Goal: Book appointment/travel/reservation

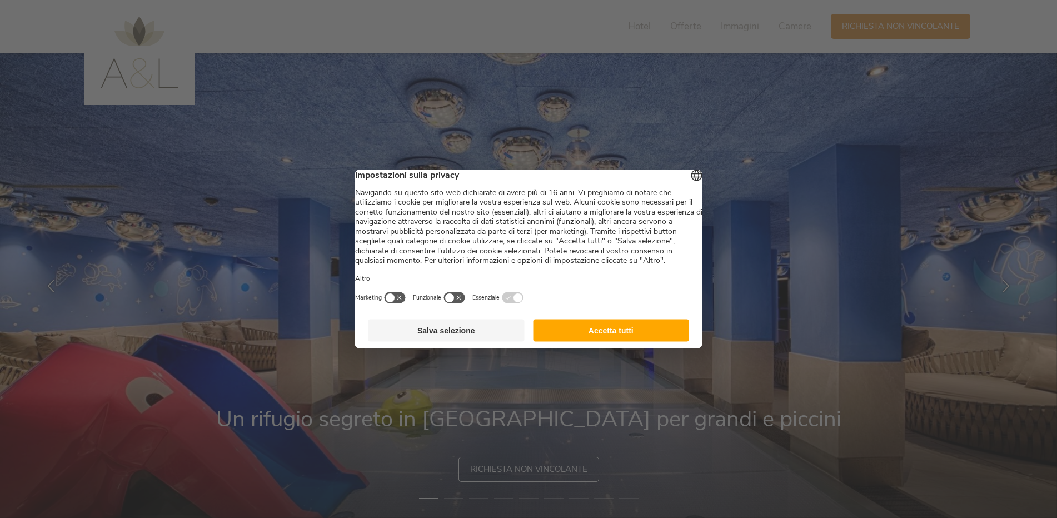
click at [649, 339] on button "Accetta tutti" at bounding box center [611, 331] width 156 height 22
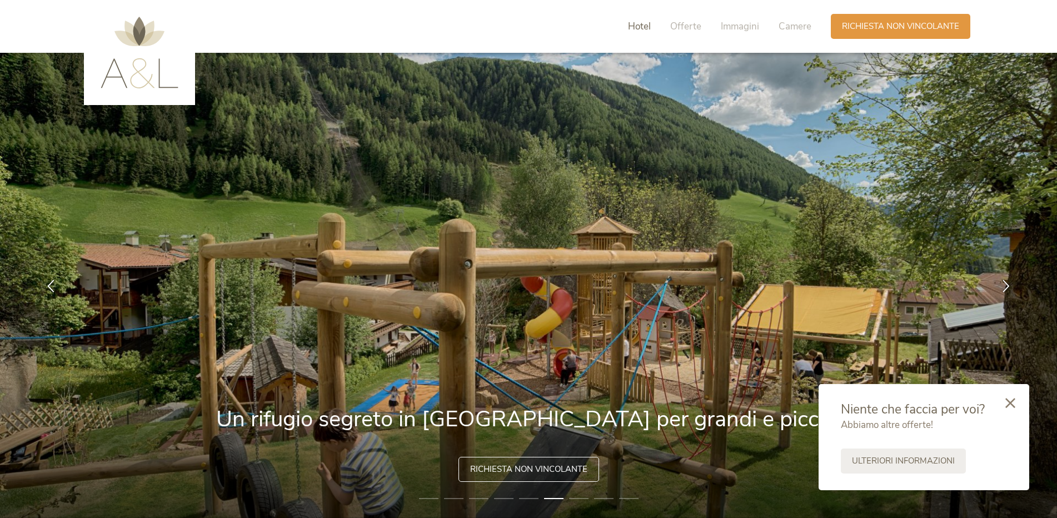
click at [635, 28] on span "Hotel" at bounding box center [639, 26] width 23 height 13
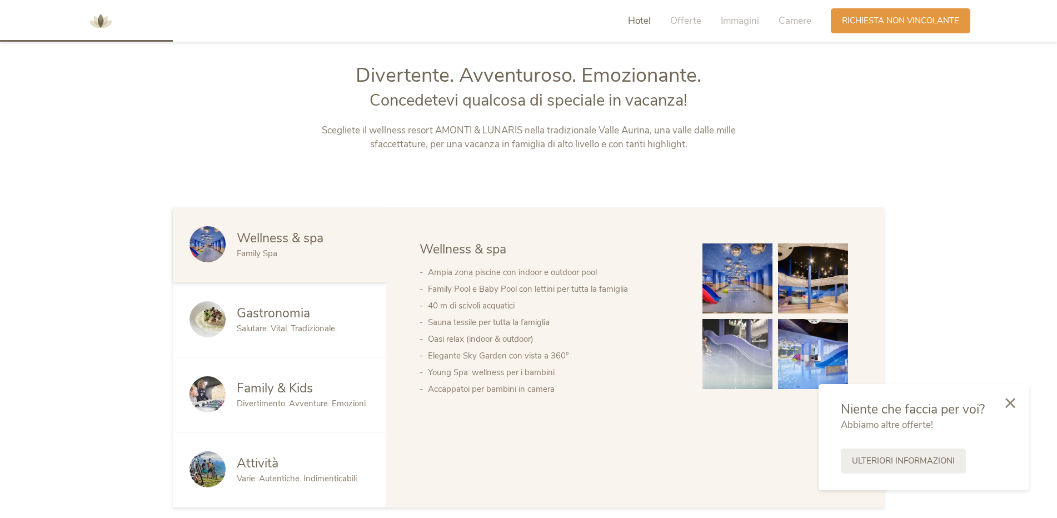
scroll to position [556, 0]
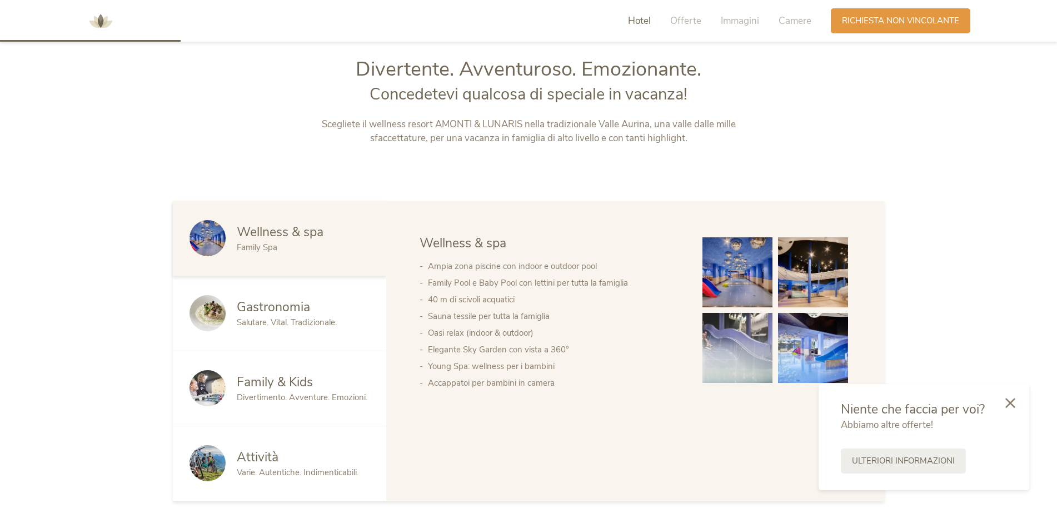
click at [256, 317] on span "Salutare. Vital. Tradizionale." at bounding box center [287, 322] width 100 height 11
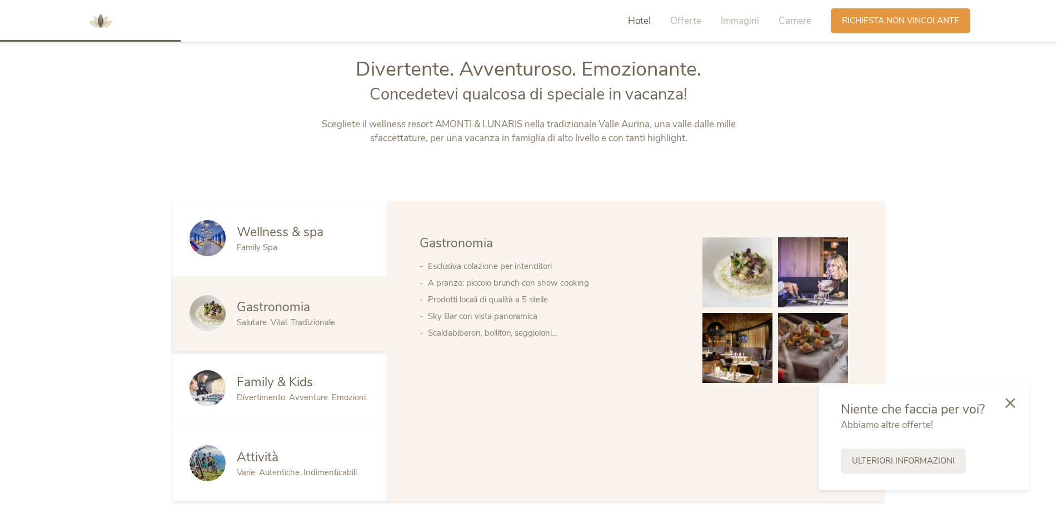
click at [277, 381] on span "Family & Kids" at bounding box center [275, 381] width 76 height 17
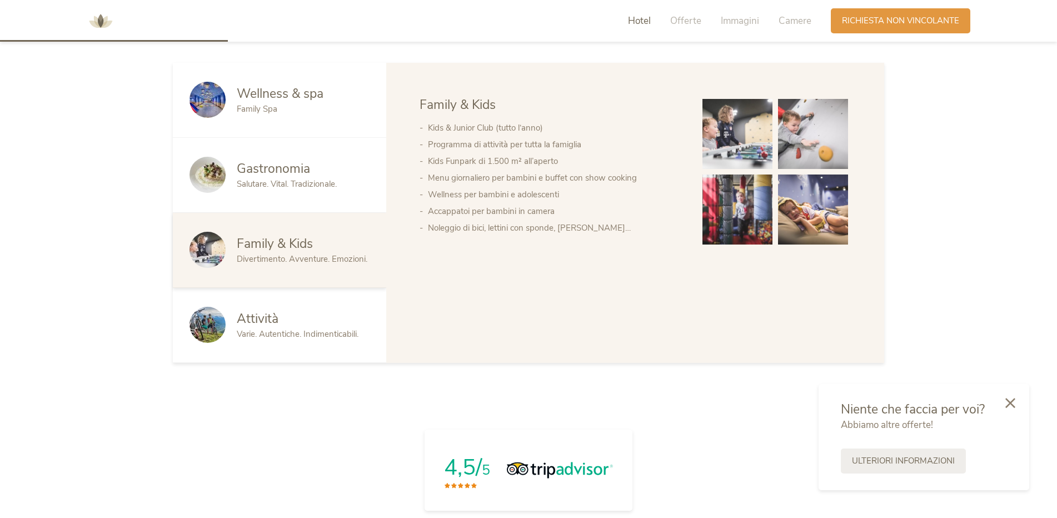
scroll to position [723, 0]
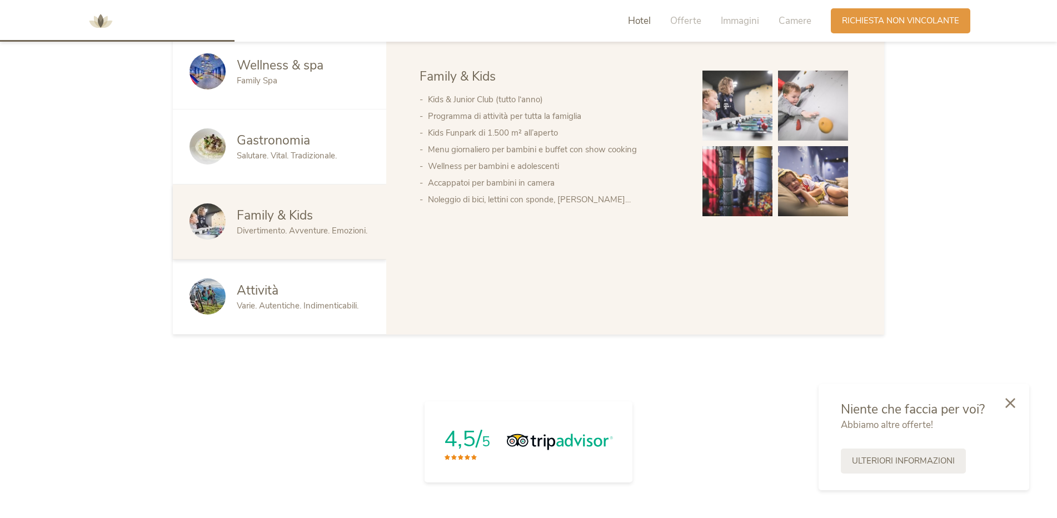
click at [299, 303] on span "Varie. Autentiche. Indimenticabili." at bounding box center [298, 305] width 122 height 11
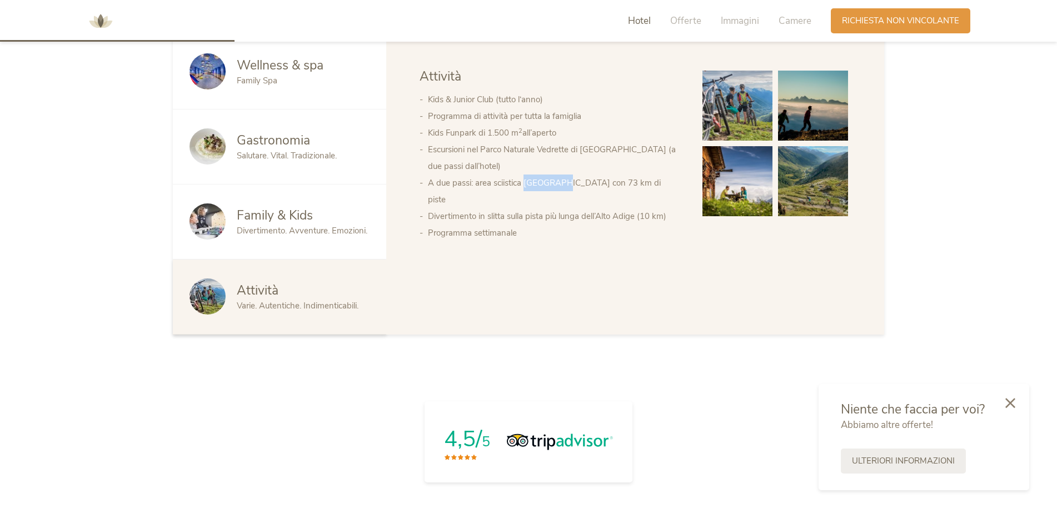
drag, startPoint x: 527, startPoint y: 180, endPoint x: 562, endPoint y: 187, distance: 36.3
click at [562, 187] on li "A due passi: area sciistica [GEOGRAPHIC_DATA] con 73 km di piste" at bounding box center [554, 191] width 252 height 33
copy li "Klausberg"
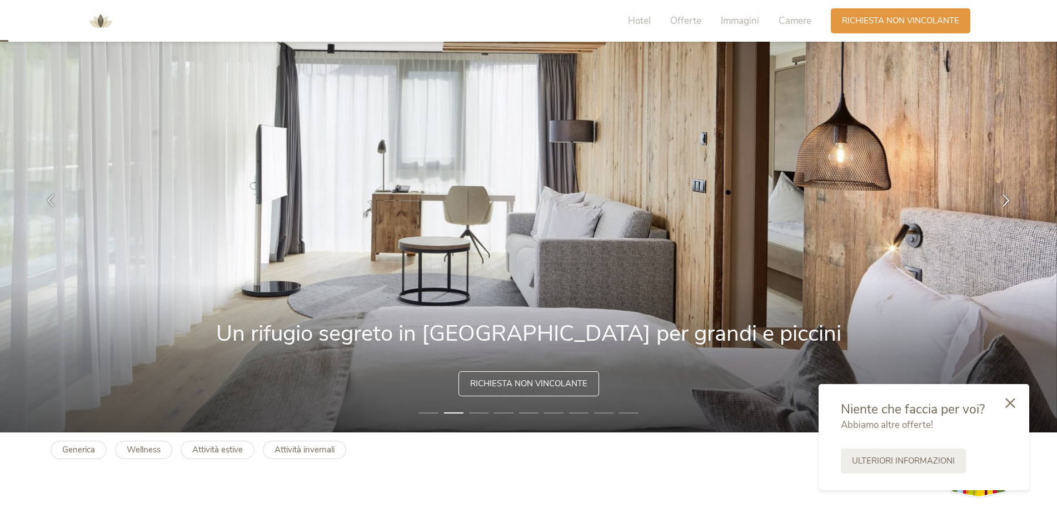
scroll to position [0, 0]
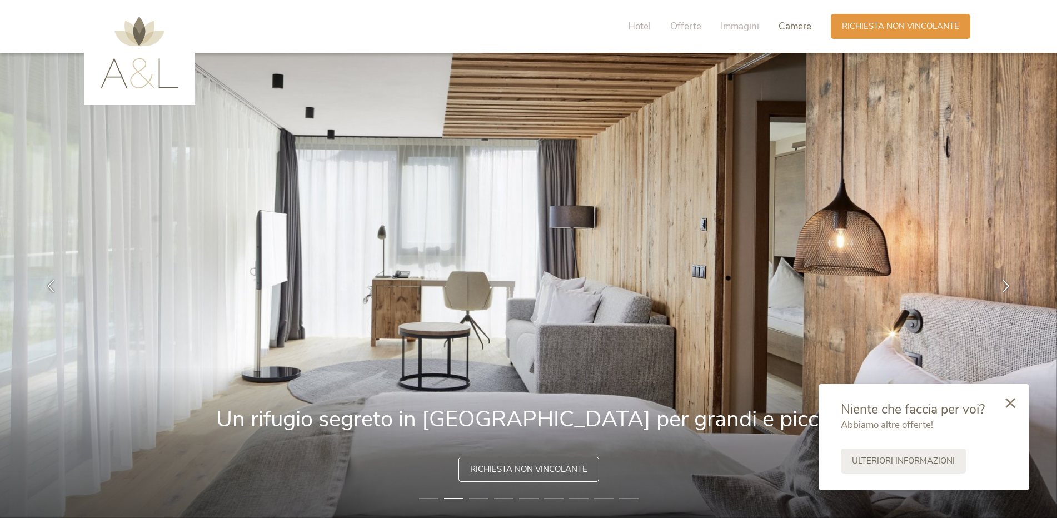
click at [792, 30] on span "Camere" at bounding box center [795, 26] width 33 height 13
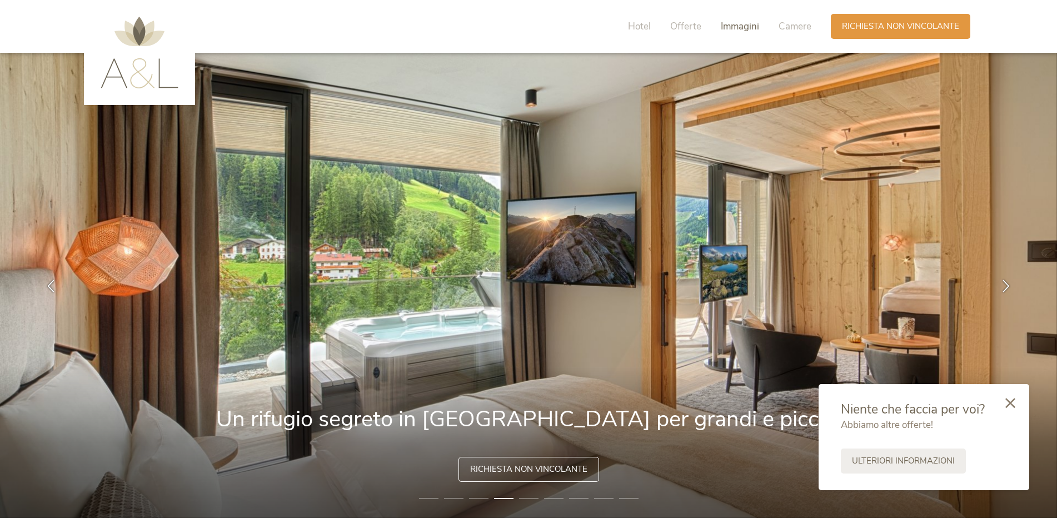
click at [729, 28] on span "Immagini" at bounding box center [740, 26] width 38 height 13
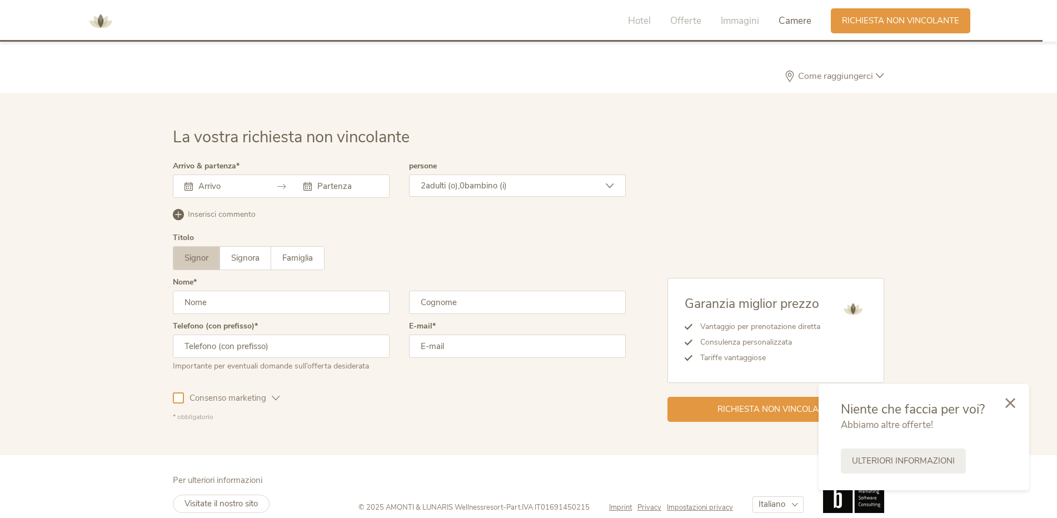
scroll to position [3255, 0]
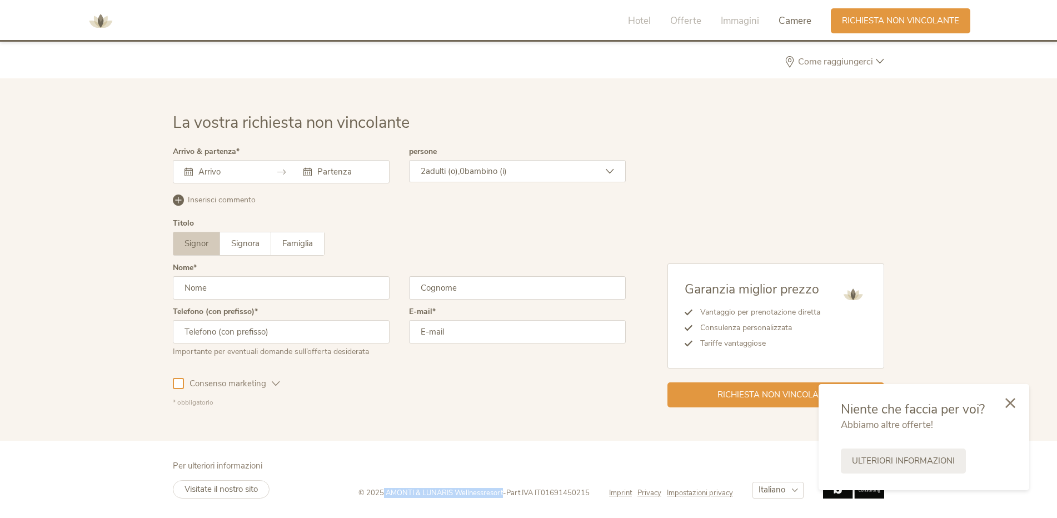
drag, startPoint x: 379, startPoint y: 494, endPoint x: 499, endPoint y: 495, distance: 120.0
click at [499, 495] on span "© 2025 AMONTI & LUNARIS Wellnessresort" at bounding box center [430, 493] width 144 height 10
copy span "AMONTI & LUNARIS Wellnessresort"
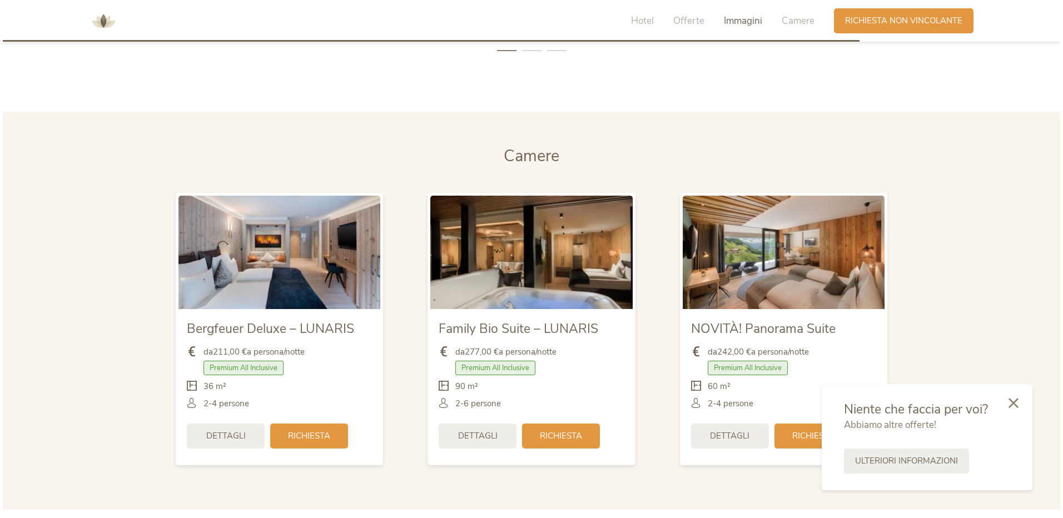
scroll to position [2588, 0]
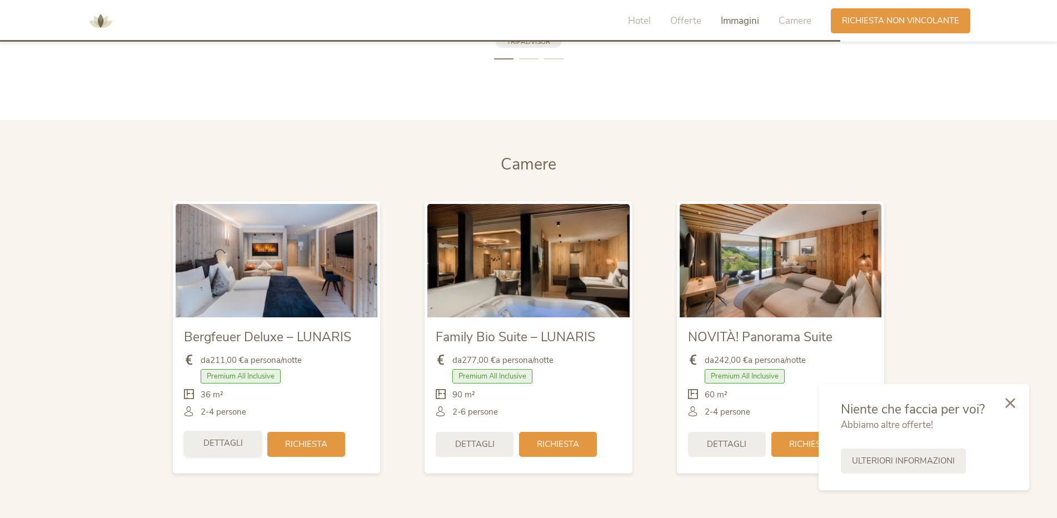
click at [226, 443] on span "Dettagli" at bounding box center [222, 443] width 39 height 12
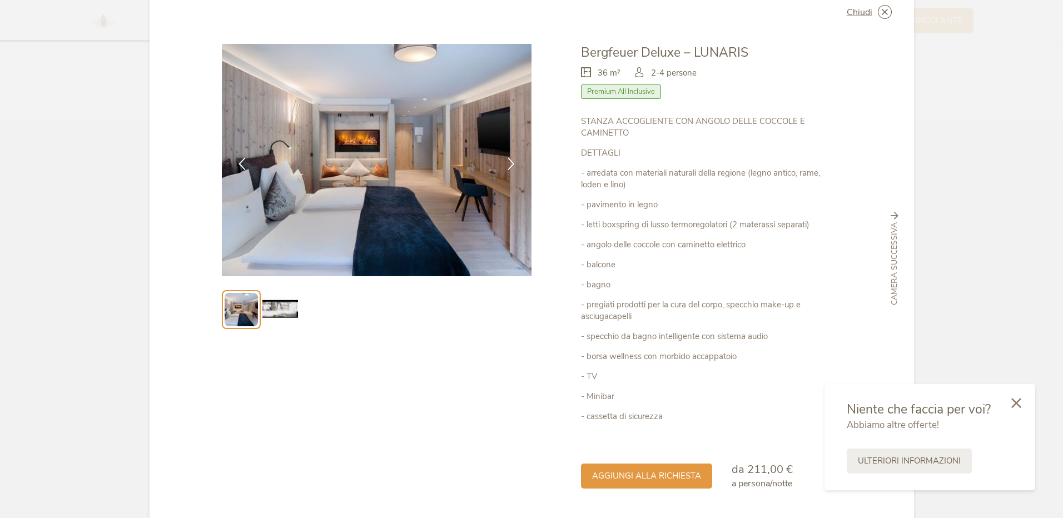
scroll to position [67, 0]
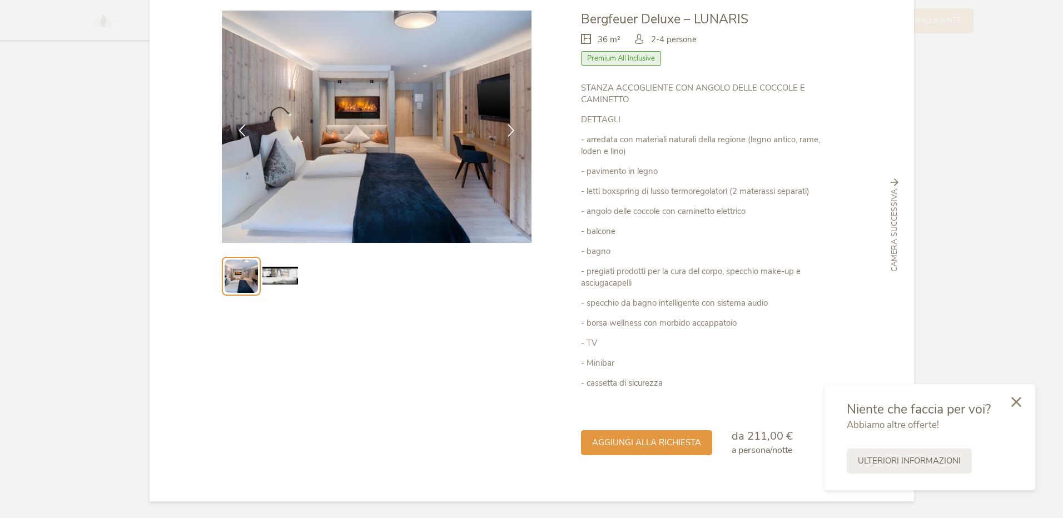
click at [1020, 402] on icon at bounding box center [1016, 402] width 10 height 10
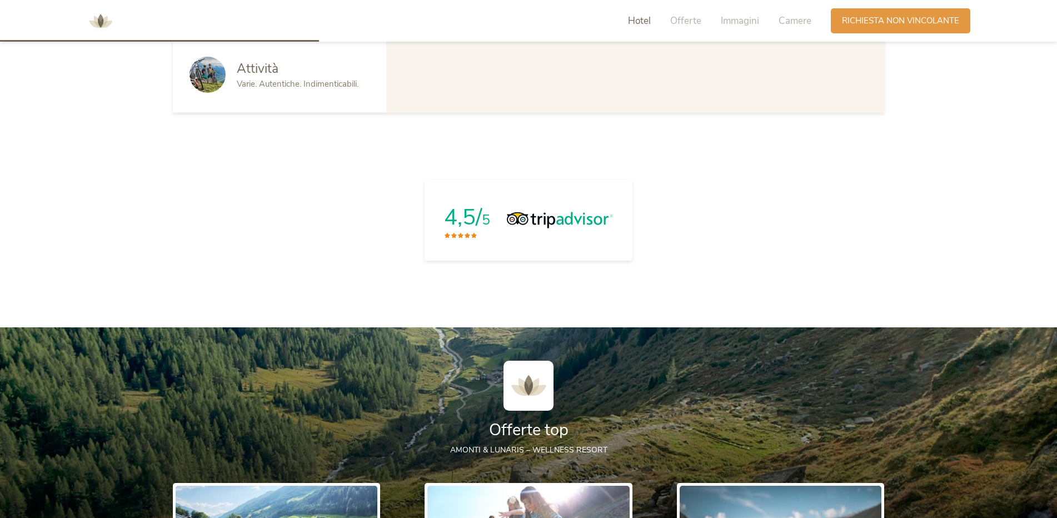
scroll to position [1223, 0]
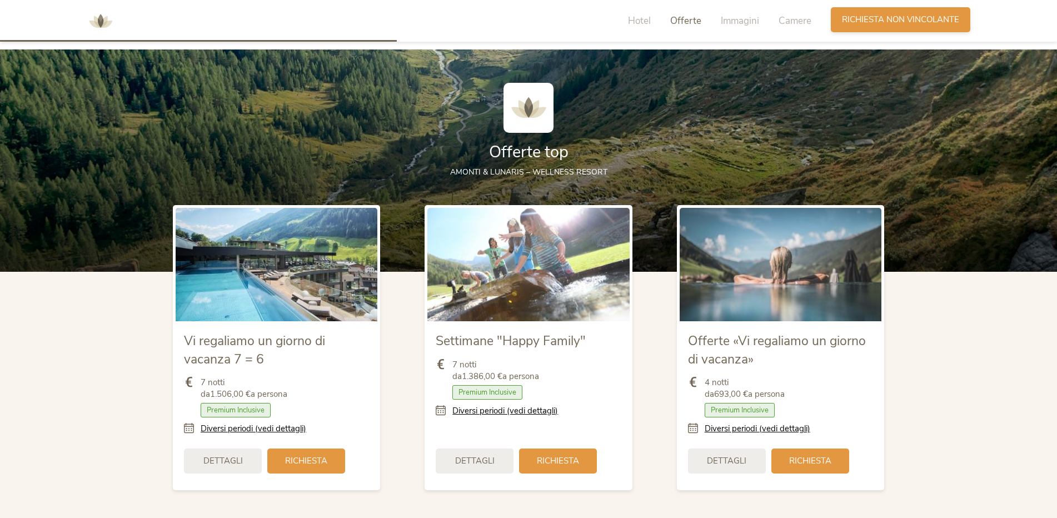
click at [896, 24] on span "Richiesta non vincolante" at bounding box center [900, 20] width 117 height 12
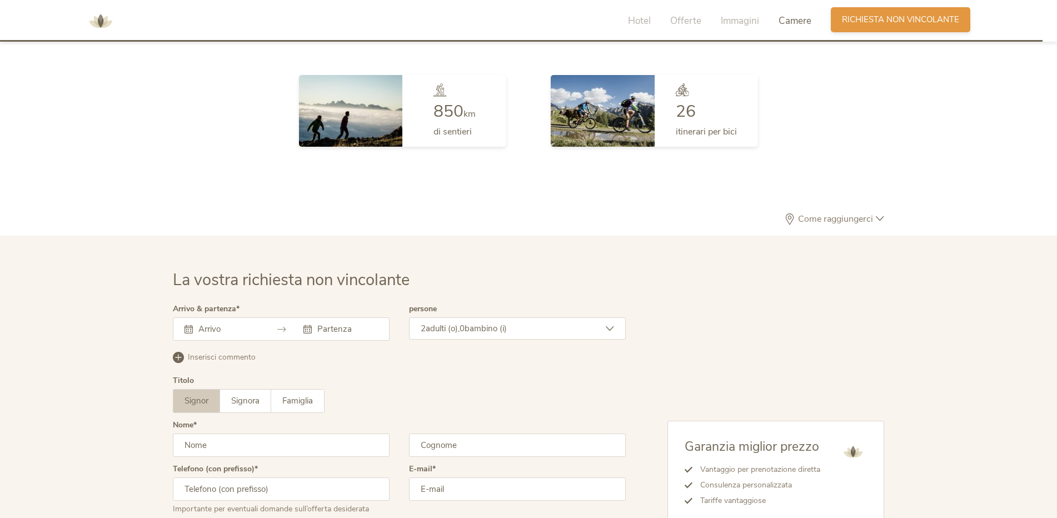
scroll to position [3255, 0]
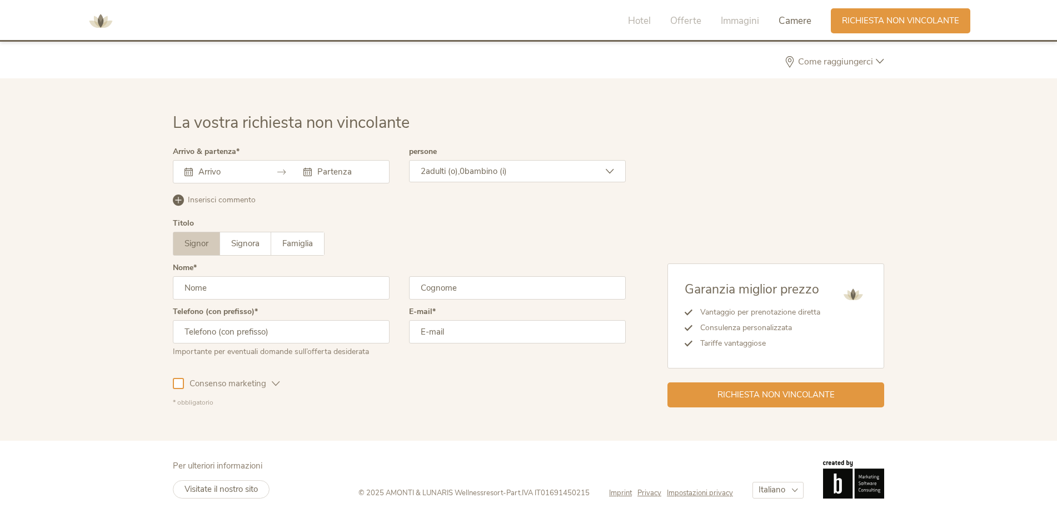
click at [255, 167] on input "text" at bounding box center [227, 171] width 63 height 11
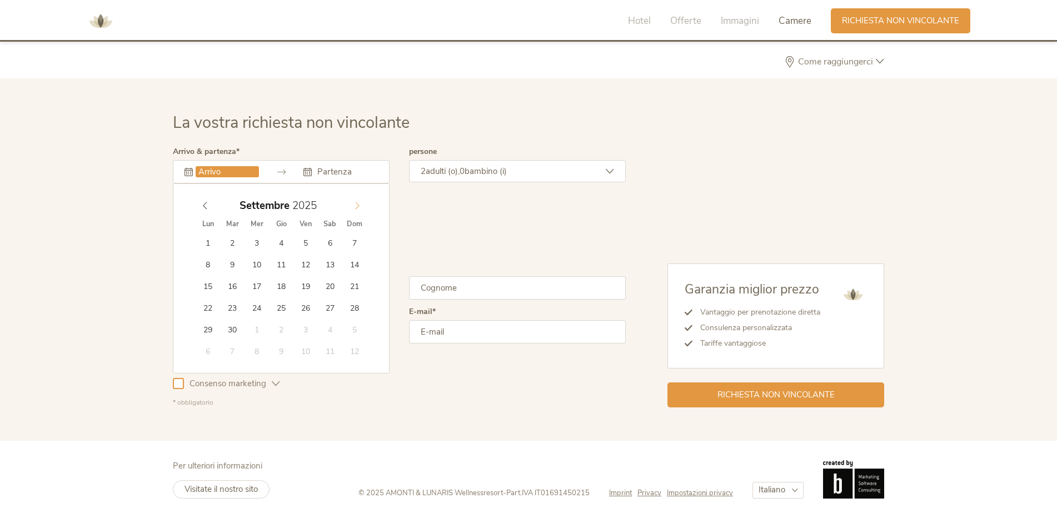
click at [359, 207] on icon at bounding box center [357, 206] width 8 height 8
type input "2026"
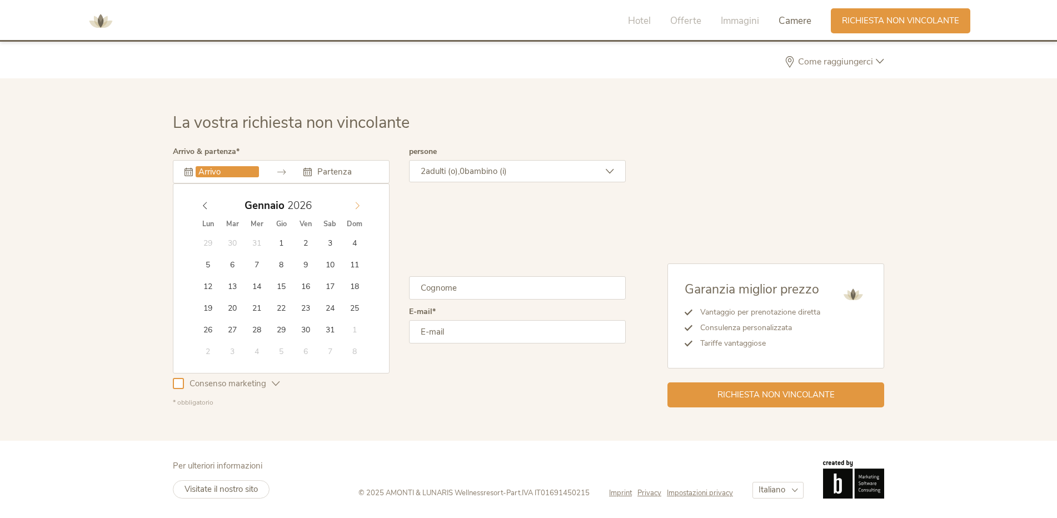
click at [359, 207] on icon at bounding box center [357, 206] width 8 height 8
type input "[DATE]"
type input "2026"
type input "[DATE]"
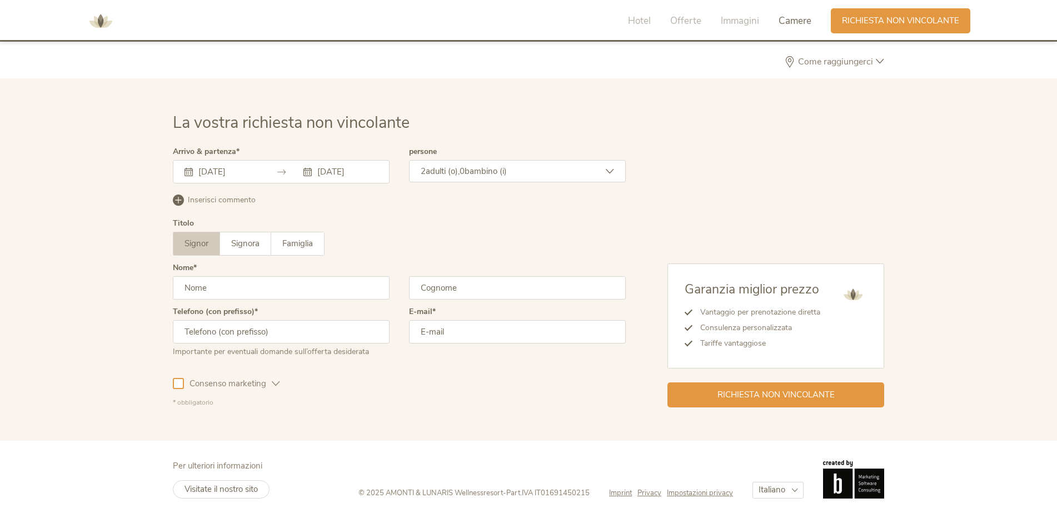
click at [604, 171] on div "2 adulti (o), 0 bambino (i)" at bounding box center [517, 171] width 217 height 22
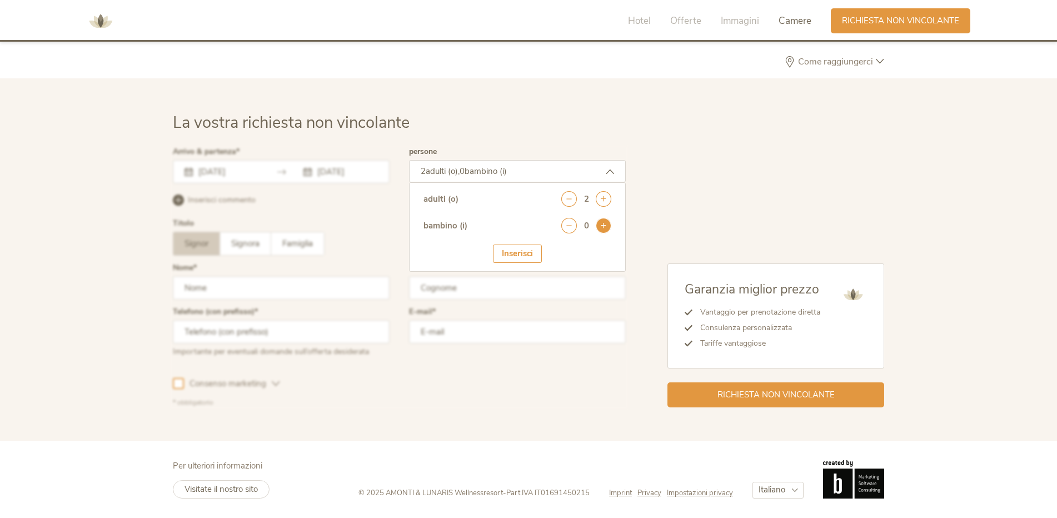
click at [604, 230] on icon at bounding box center [604, 226] width 16 height 16
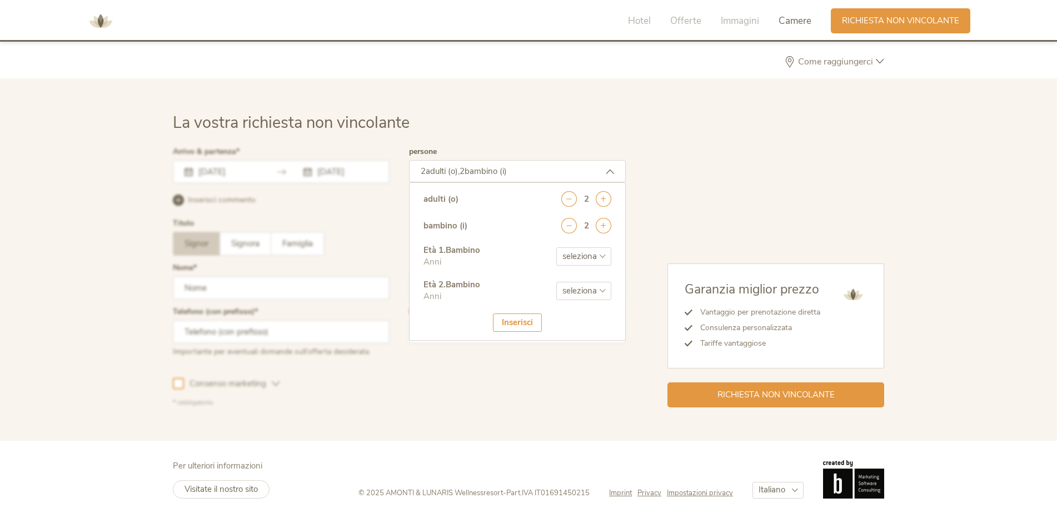
click at [606, 252] on select "seleziona 0 1 2 3 4 5 6 7 8 9 10 11 12 13 14 15 16 17" at bounding box center [583, 256] width 55 height 18
select select "6"
click at [556, 247] on select "seleziona 0 1 2 3 4 5 6 7 8 9 10 11 12 13 14 15 16 17" at bounding box center [583, 256] width 55 height 18
click at [601, 286] on select "seleziona 0 1 2 3 4 5 6 7 8 9 10 11 12 13 14 15 16 17" at bounding box center [583, 291] width 55 height 18
select select "2"
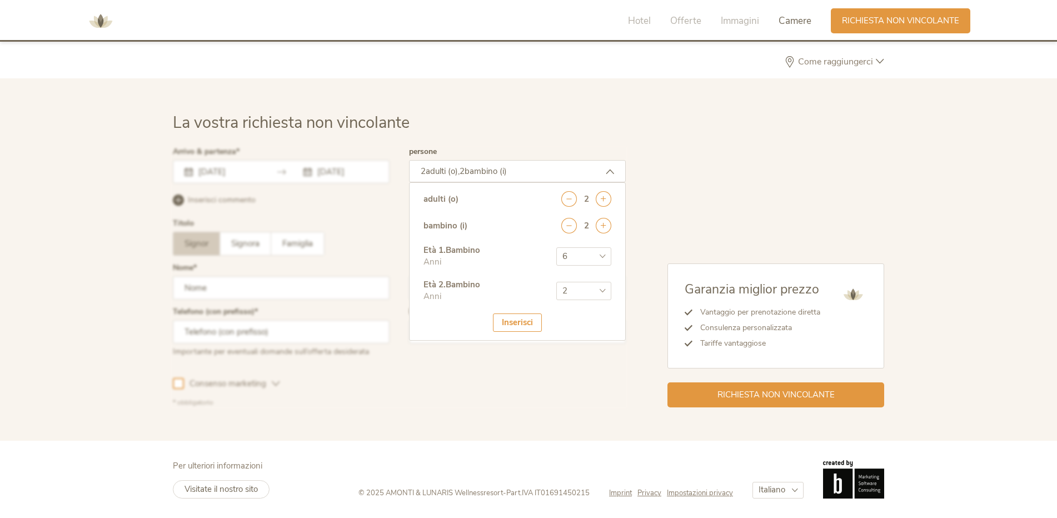
click at [556, 282] on select "seleziona 0 1 2 3 4 5 6 7 8 9 10 11 12 13 14 15 16 17" at bounding box center [583, 291] width 55 height 18
click at [49, 248] on div "La vostra richiesta non vincolante Arrivo & partenza [DATE] [DATE] [DATE] Lun M…" at bounding box center [528, 259] width 1057 height 362
click at [525, 320] on div "Inserisci" at bounding box center [517, 322] width 49 height 18
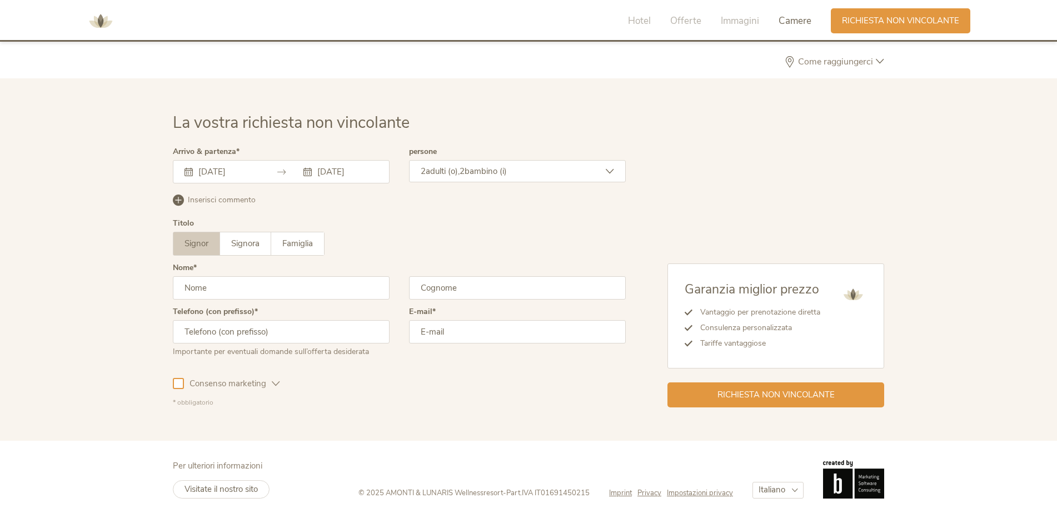
click at [270, 281] on input "text" at bounding box center [281, 287] width 217 height 23
type input "Marino"
type input "Pagamonte"
type input "[PHONE_NUMBER]"
type input "[EMAIL_ADDRESS][DOMAIN_NAME]"
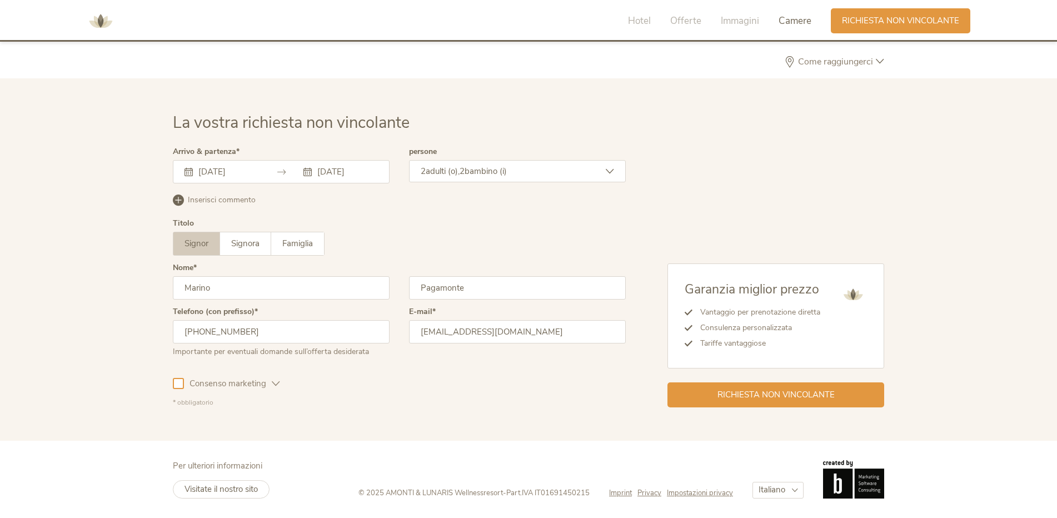
drag, startPoint x: 266, startPoint y: 336, endPoint x: 72, endPoint y: 332, distance: 194.0
click at [72, 332] on div "La vostra richiesta non vincolante Arrivo & partenza [DATE] [DATE] [DATE] Lun M…" at bounding box center [528, 259] width 1057 height 362
type input "3"
type input "00393929764102"
drag, startPoint x: 422, startPoint y: 326, endPoint x: 677, endPoint y: 335, distance: 255.2
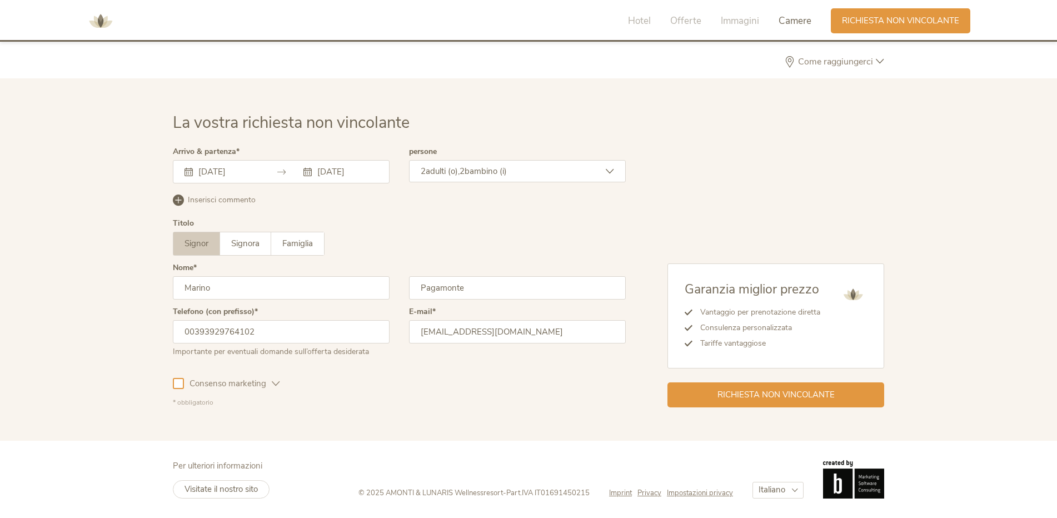
click at [677, 335] on div "Arrivo & partenza [DATE] [DATE] [DATE] Lun Mar Mer Gio Ven Sab Dom 29 30 31 1 2…" at bounding box center [528, 277] width 711 height 259
type input "i"
type input "[EMAIL_ADDRESS][DOMAIN_NAME]"
click at [763, 392] on span "Richiesta non vincolante" at bounding box center [775, 394] width 117 height 12
